Goal: Book appointment/travel/reservation: Book appointment/travel/reservation

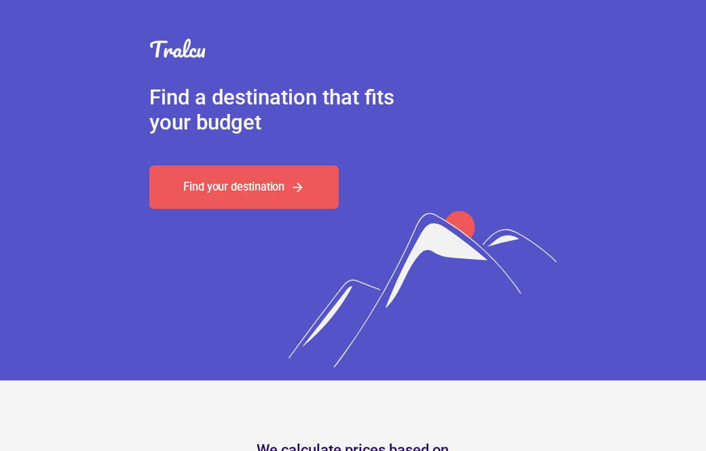
click at [182, 186] on link "Find your destination" at bounding box center [243, 187] width 189 height 43
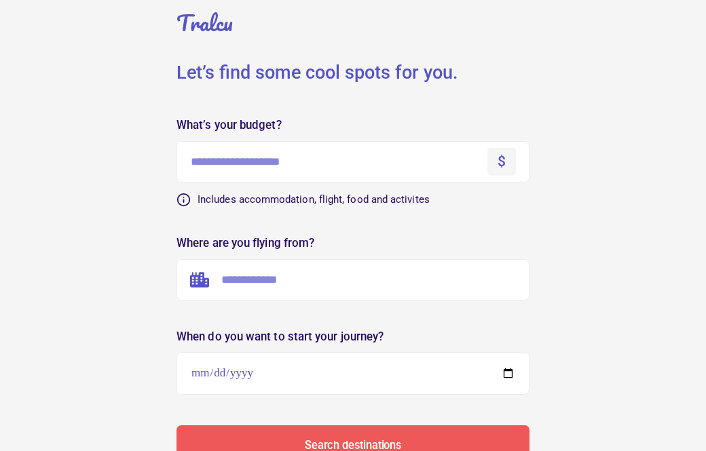
scroll to position [26, 0]
type input "*"
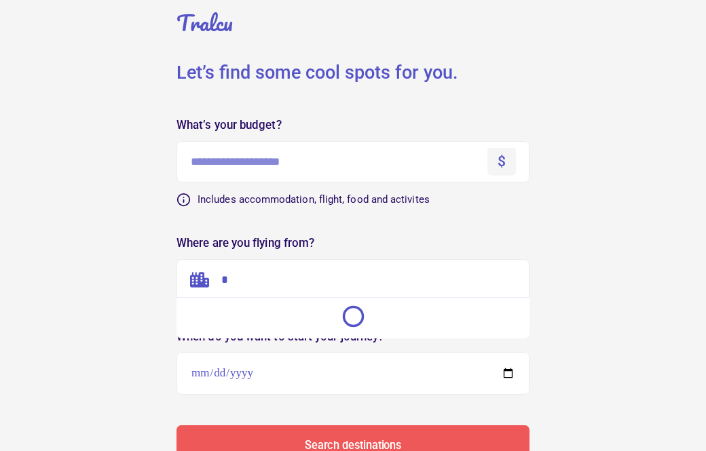
click at [243, 274] on input "*" at bounding box center [352, 279] width 353 height 41
click at [243, 274] on input "text" at bounding box center [352, 279] width 353 height 41
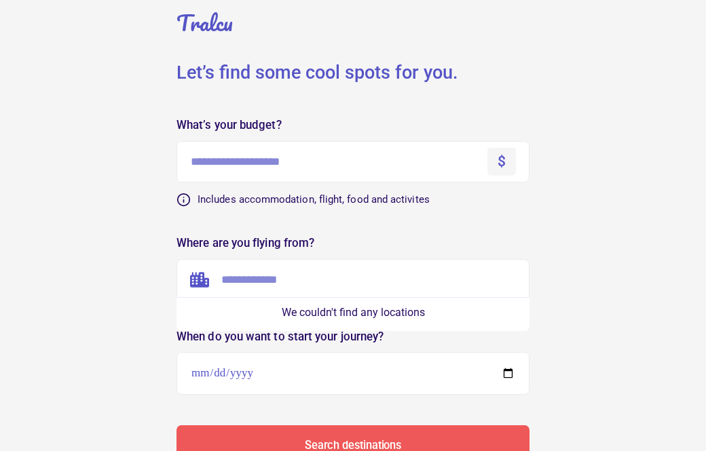
click at [249, 291] on input "text" at bounding box center [352, 279] width 353 height 41
click at [52, 185] on div "Tralcu Let’s find some cool spots for you. What’s your budget? $ We couldn't fi…" at bounding box center [353, 427] width 706 height 907
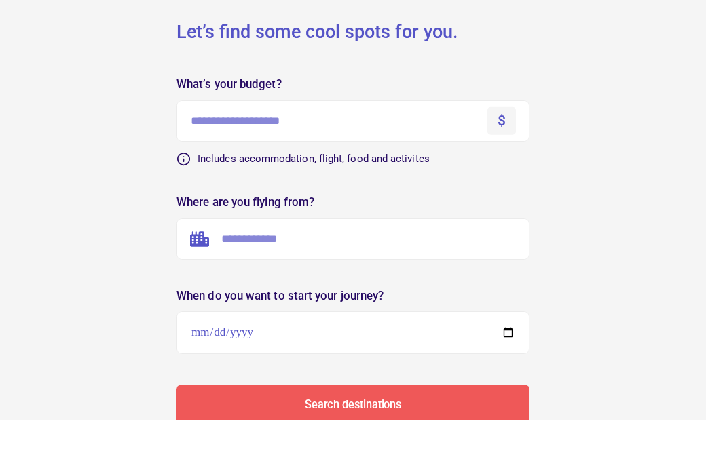
scroll to position [71, 0]
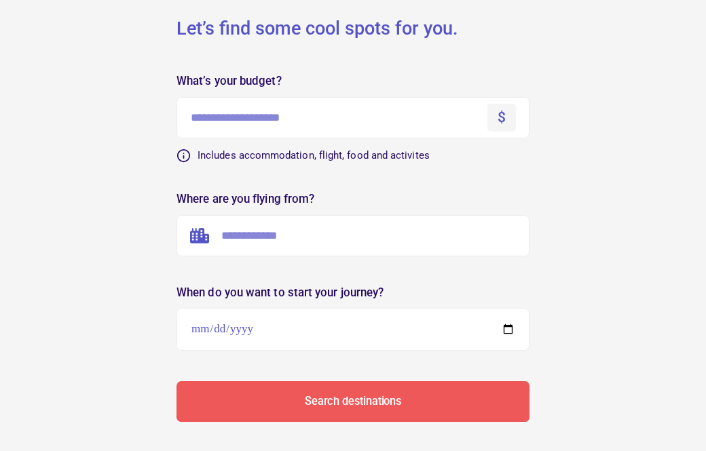
click at [231, 239] on input "text" at bounding box center [352, 235] width 353 height 41
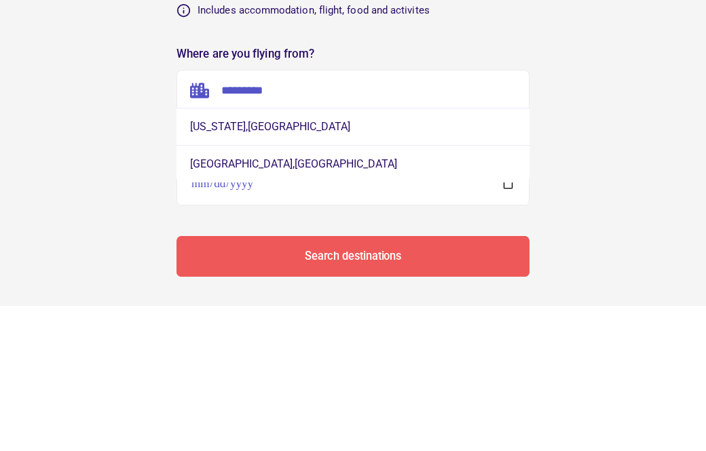
click at [204, 253] on button "[US_STATE] , [GEOGRAPHIC_DATA]" at bounding box center [352, 271] width 353 height 37
type input "**********"
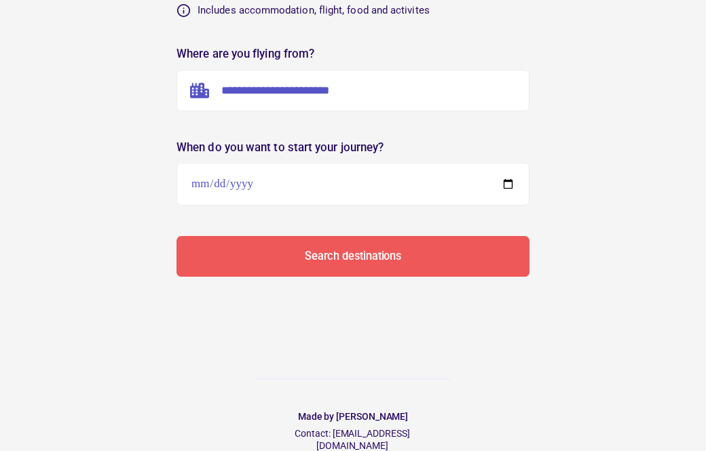
click at [224, 237] on button "Search destinations" at bounding box center [352, 257] width 353 height 40
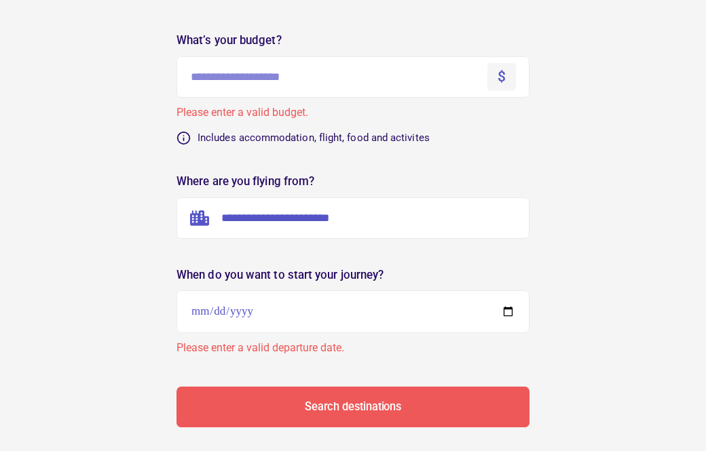
scroll to position [111, 0]
click at [486, 71] on input "text" at bounding box center [352, 77] width 353 height 41
click at [498, 72] on div "$" at bounding box center [501, 78] width 8 height 18
click at [505, 72] on div "$" at bounding box center [501, 78] width 8 height 18
click at [500, 62] on input "text" at bounding box center [352, 77] width 353 height 41
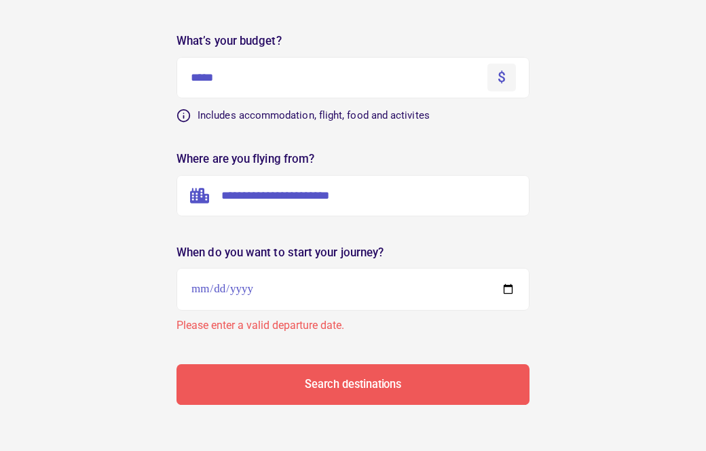
type input "*****"
click at [206, 269] on input "date" at bounding box center [352, 289] width 353 height 43
type input "**********"
